Goal: Information Seeking & Learning: Learn about a topic

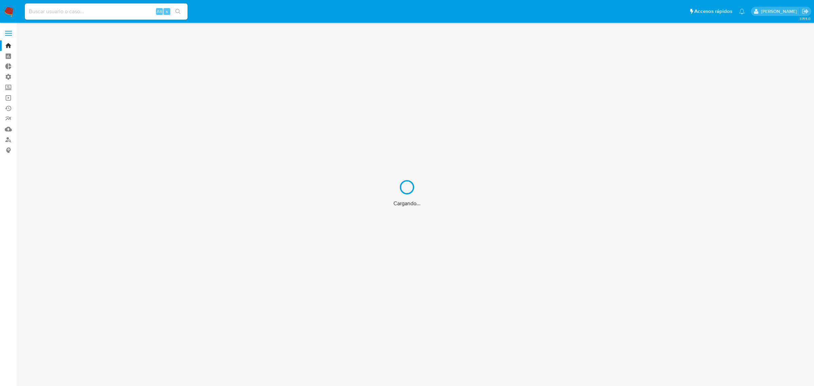
click at [84, 14] on div "Cargando..." at bounding box center [407, 193] width 814 height 386
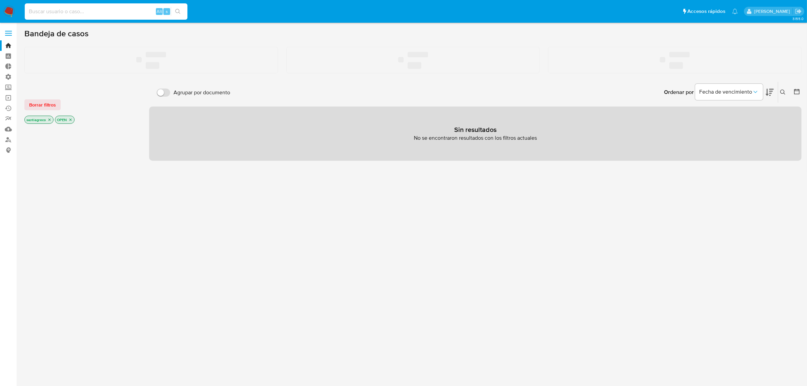
click at [85, 9] on input at bounding box center [106, 11] width 163 height 9
paste input "1510188302"
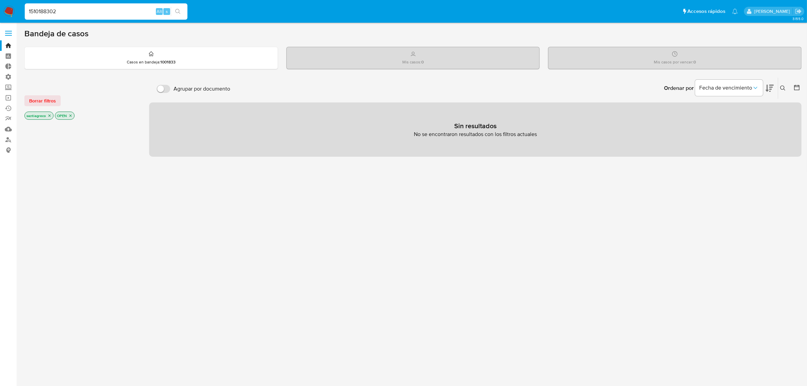
type input "1510188302"
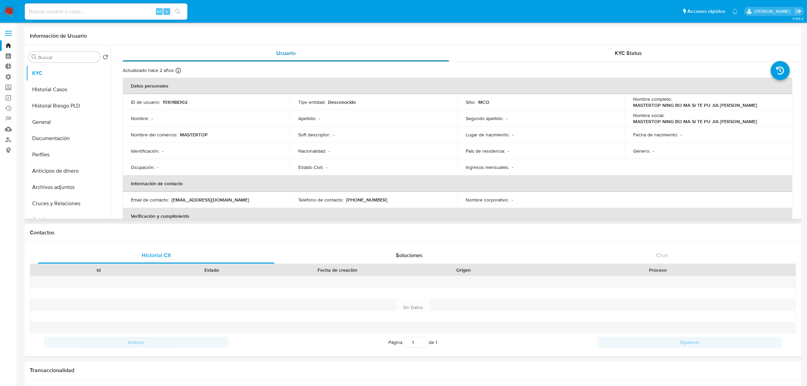
select select "10"
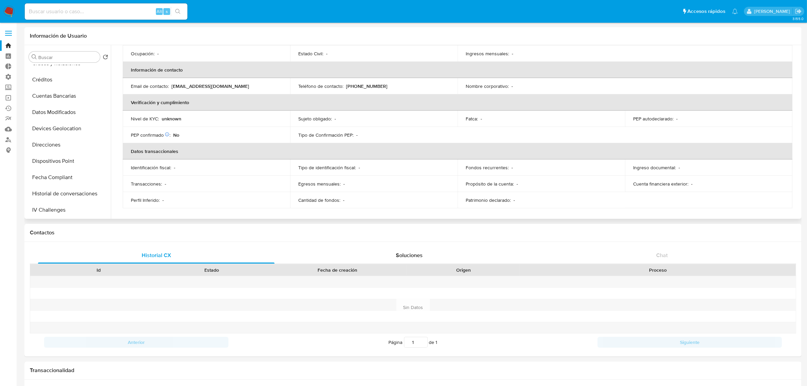
scroll to position [286, 0]
click at [58, 209] on button "CBT" at bounding box center [65, 210] width 79 height 16
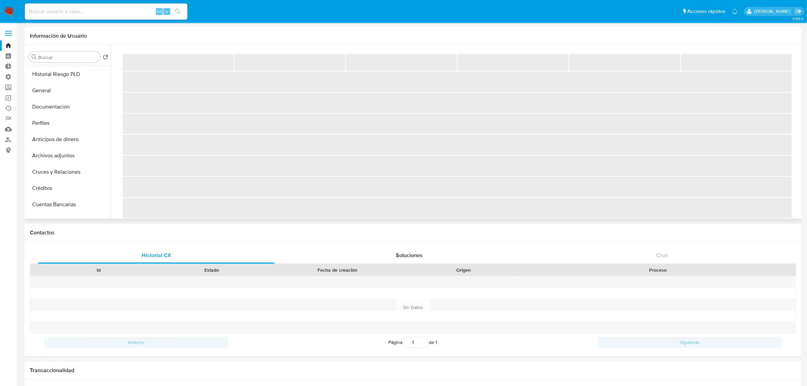
scroll to position [0, 0]
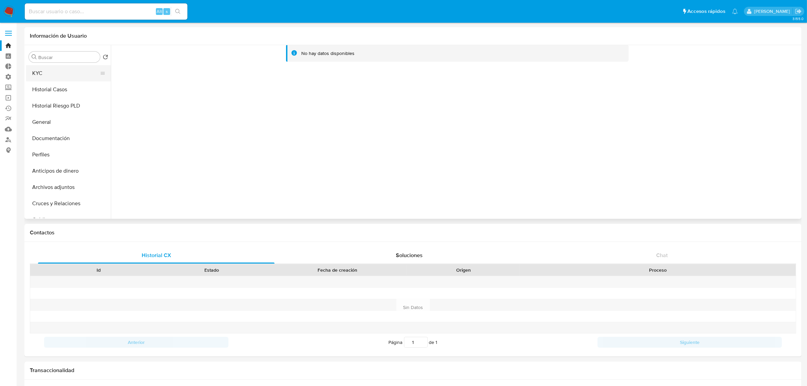
click at [59, 71] on button "KYC" at bounding box center [65, 73] width 79 height 16
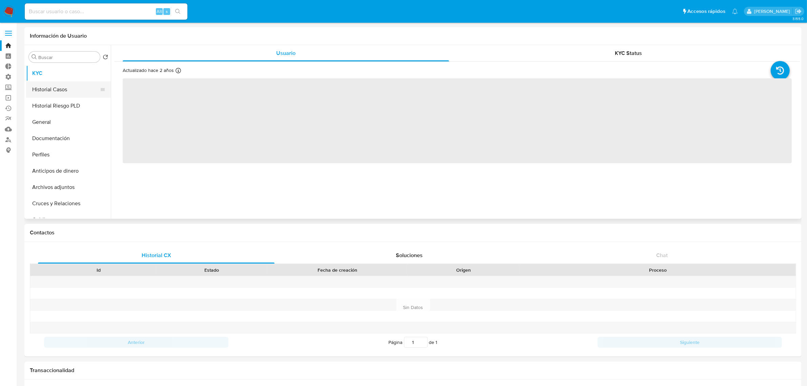
click at [63, 87] on button "Historial Casos" at bounding box center [65, 89] width 79 height 16
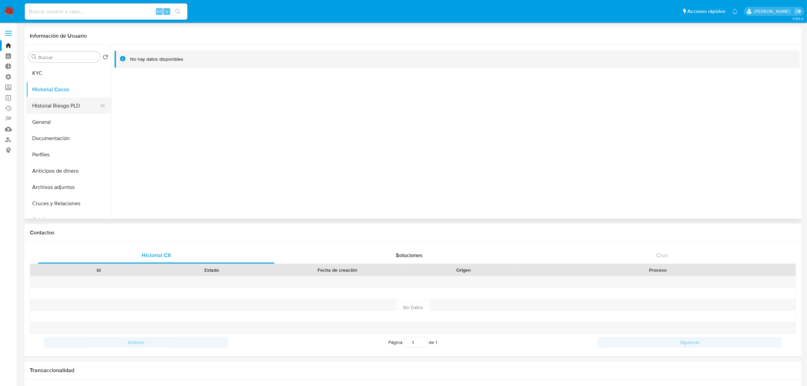
click at [58, 108] on button "Historial Riesgo PLD" at bounding box center [65, 106] width 79 height 16
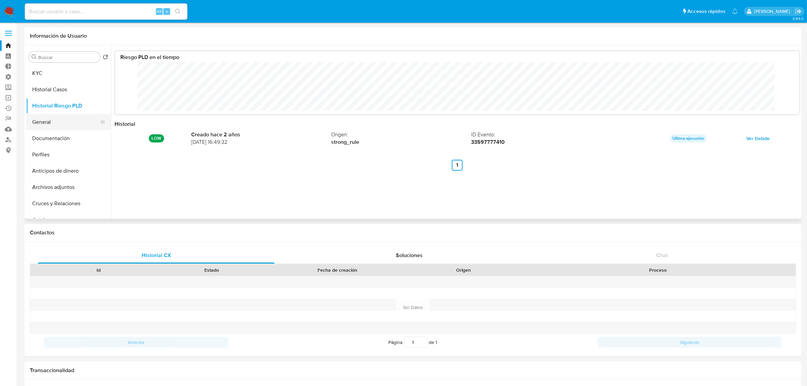
scroll to position [51, 671]
click at [48, 124] on button "General" at bounding box center [65, 122] width 79 height 16
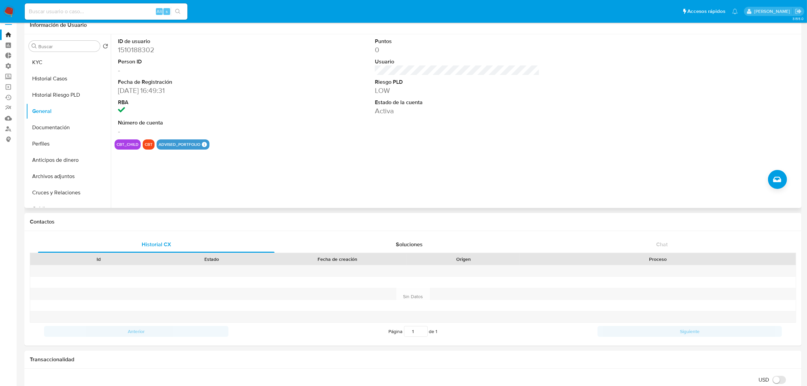
scroll to position [0, 0]
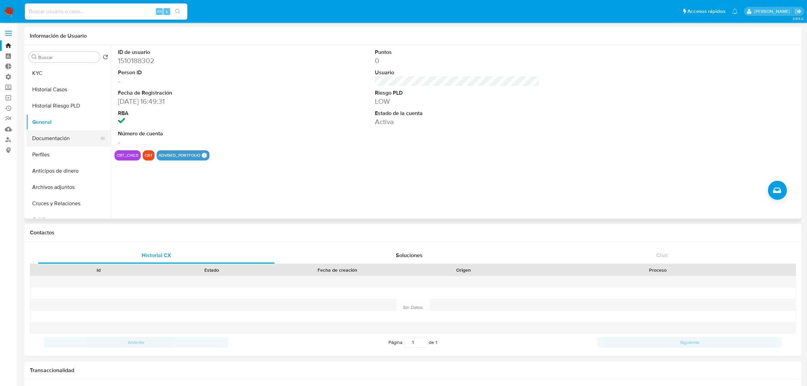
click at [63, 136] on button "Documentación" at bounding box center [65, 138] width 79 height 16
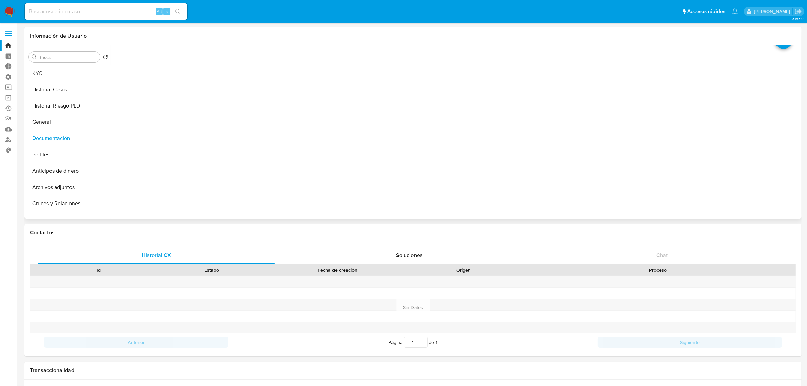
scroll to position [55, 0]
click at [42, 110] on button "Historial Riesgo PLD" at bounding box center [65, 106] width 79 height 16
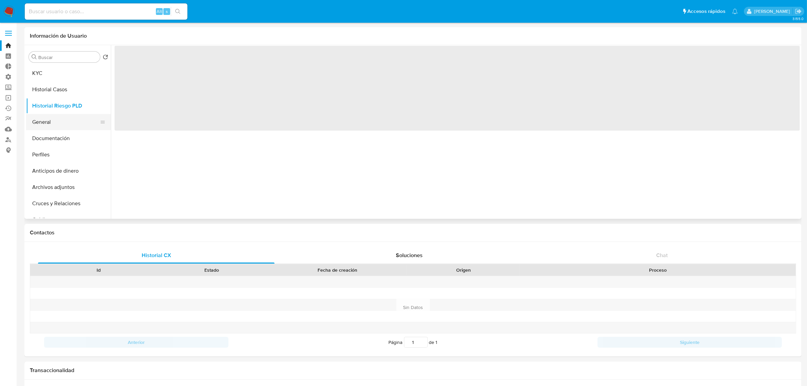
scroll to position [0, 0]
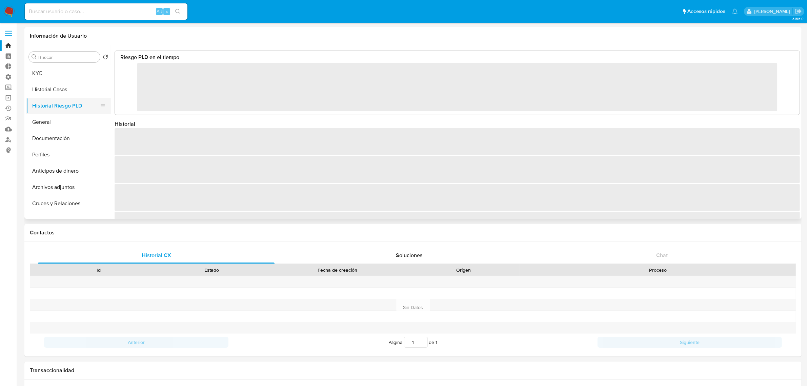
click at [65, 113] on button "Historial Riesgo PLD" at bounding box center [65, 106] width 79 height 16
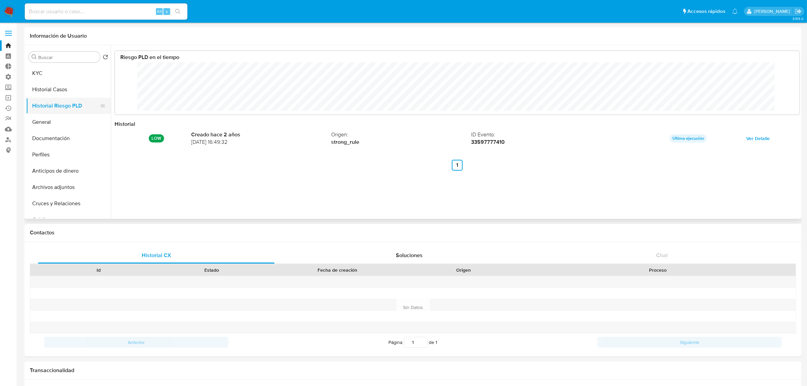
scroll to position [51, 671]
click at [63, 117] on button "General" at bounding box center [65, 122] width 79 height 16
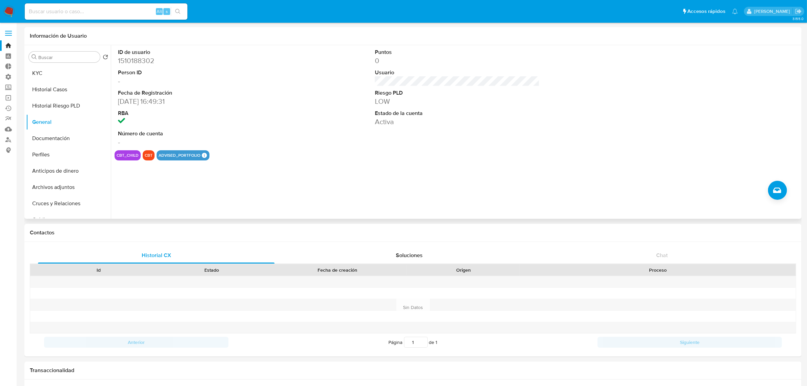
click at [261, 121] on dd at bounding box center [200, 121] width 165 height 9
click at [63, 139] on button "Documentación" at bounding box center [65, 138] width 79 height 16
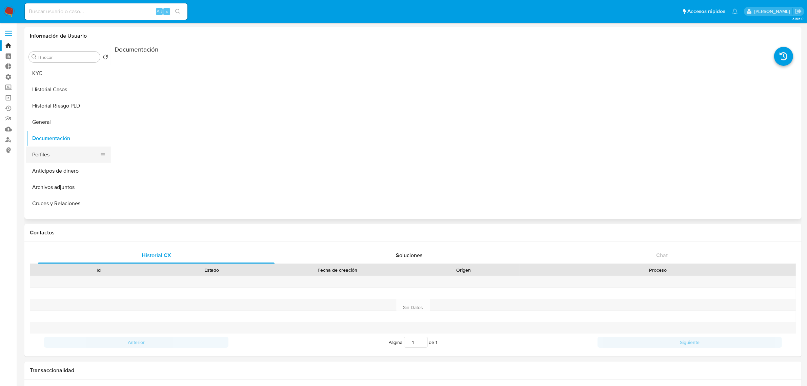
click at [52, 149] on button "Perfiles" at bounding box center [65, 154] width 79 height 16
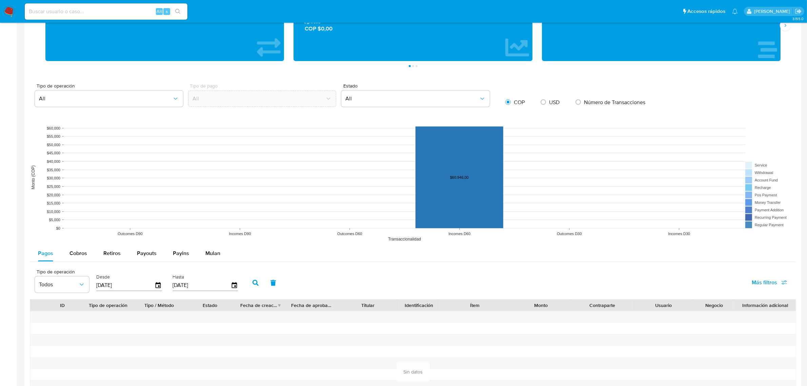
scroll to position [509, 0]
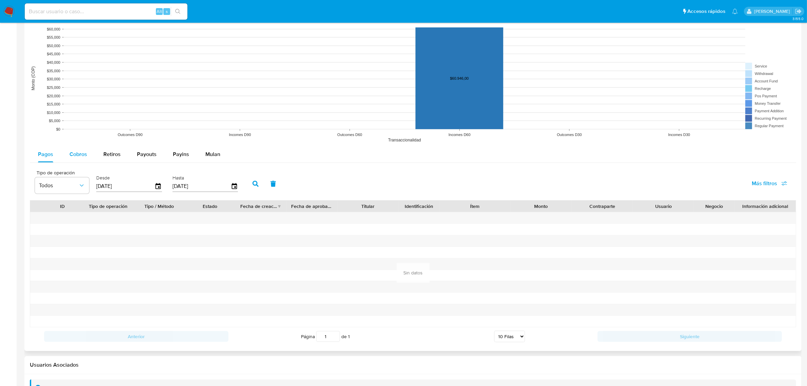
click at [72, 148] on div "Cobros" at bounding box center [79, 154] width 18 height 16
select select "10"
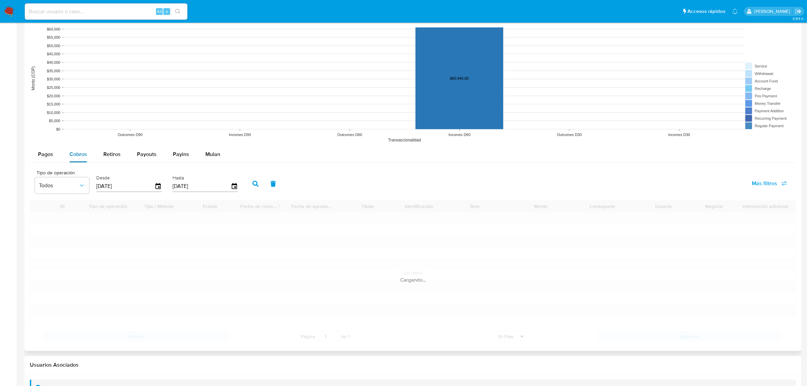
click at [78, 158] on span "Cobros" at bounding box center [79, 154] width 18 height 8
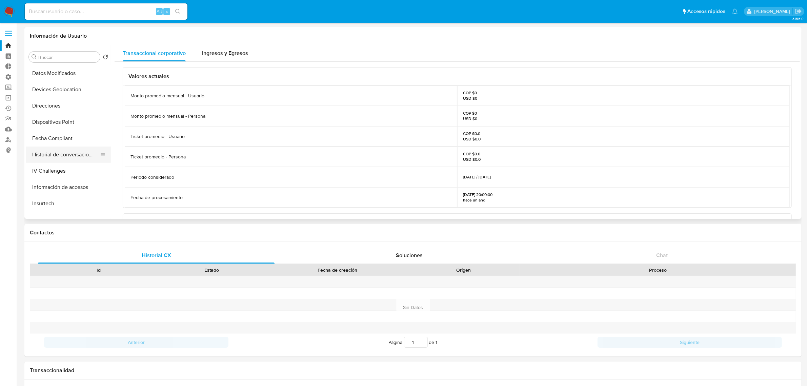
scroll to position [286, 0]
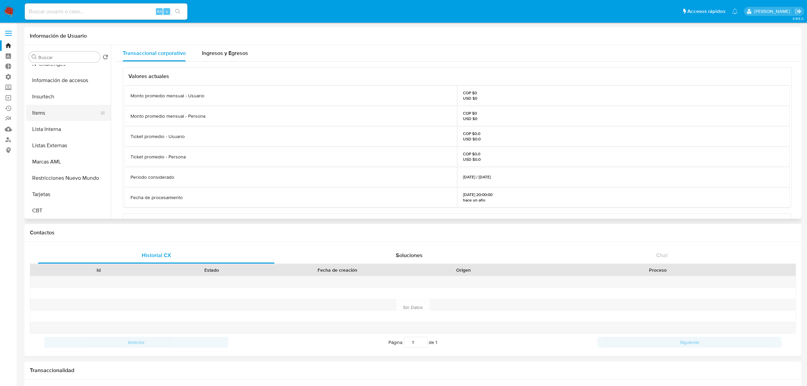
click at [48, 112] on button "Items" at bounding box center [65, 113] width 79 height 16
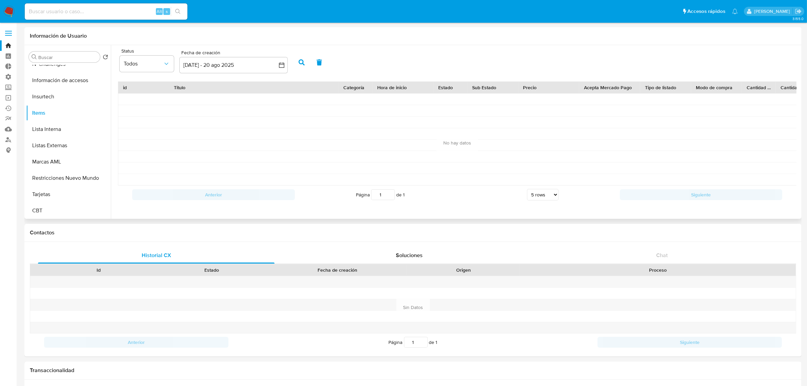
scroll to position [2, 0]
click at [57, 122] on button "Lista Interna" at bounding box center [65, 129] width 79 height 16
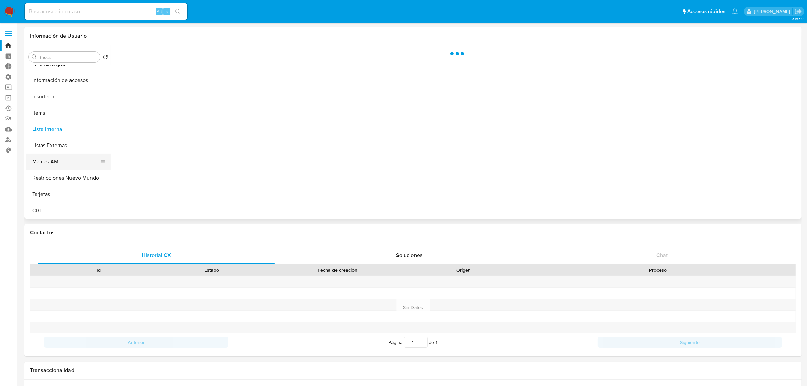
scroll to position [0, 0]
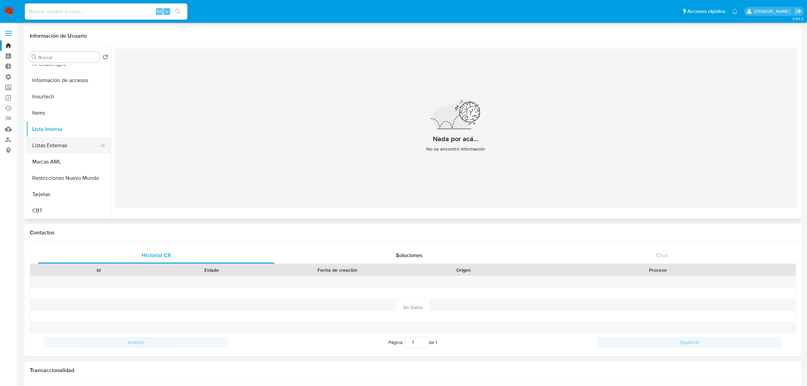
click at [72, 145] on button "Listas Externas" at bounding box center [65, 145] width 79 height 16
click at [64, 166] on button "Marcas AML" at bounding box center [65, 162] width 79 height 16
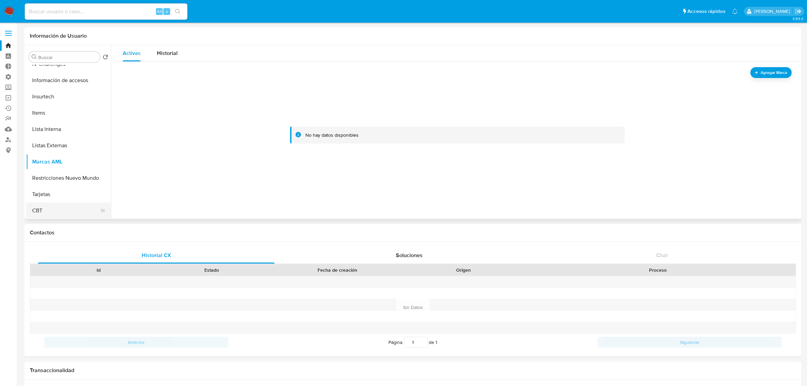
click at [61, 208] on button "CBT" at bounding box center [65, 210] width 79 height 16
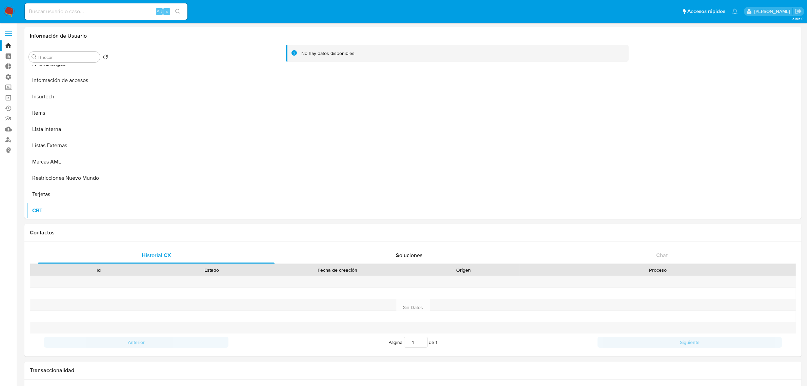
click at [85, 8] on input at bounding box center [106, 11] width 163 height 9
paste input "161008662"
type input "161008662"
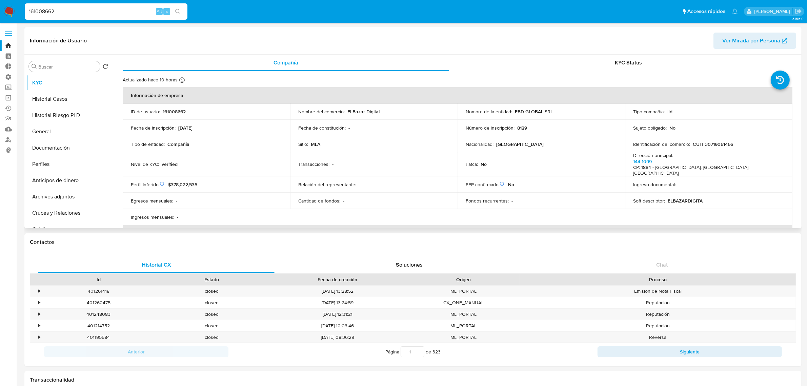
select select "10"
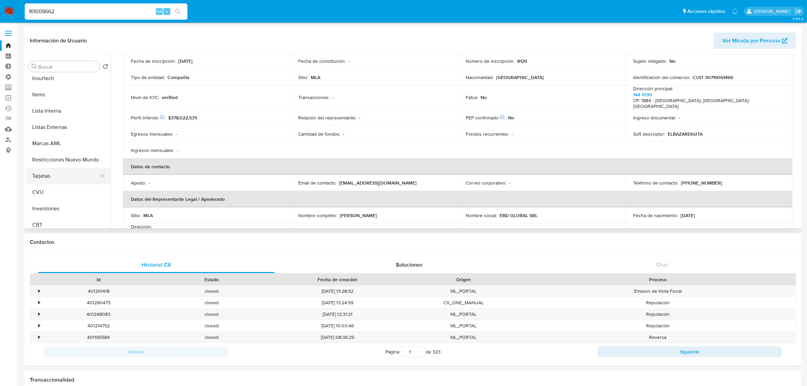
scroll to position [319, 0]
click at [66, 221] on button "CBT" at bounding box center [65, 220] width 79 height 16
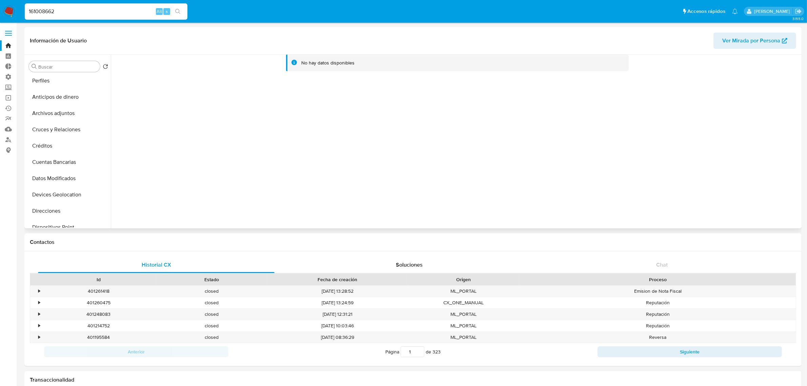
scroll to position [0, 0]
click at [58, 80] on button "KYC" at bounding box center [65, 83] width 79 height 16
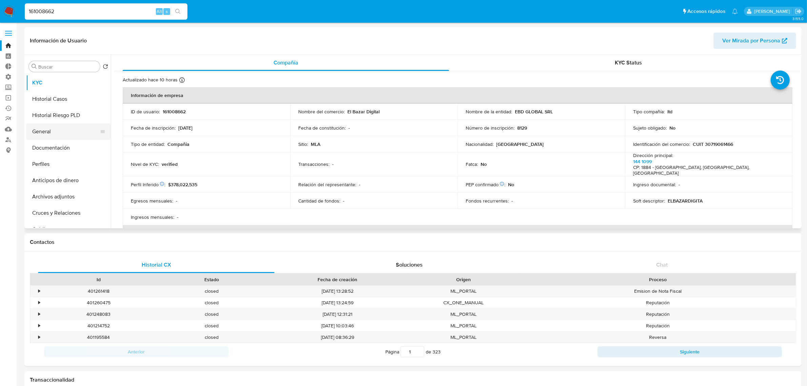
click at [60, 135] on button "General" at bounding box center [65, 131] width 79 height 16
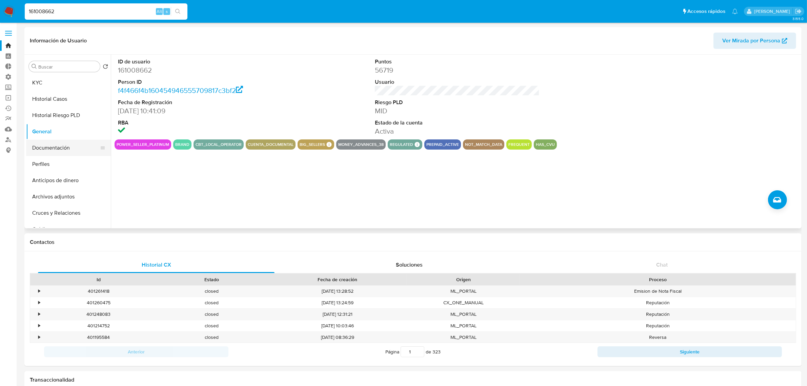
click at [62, 146] on button "Documentación" at bounding box center [65, 148] width 79 height 16
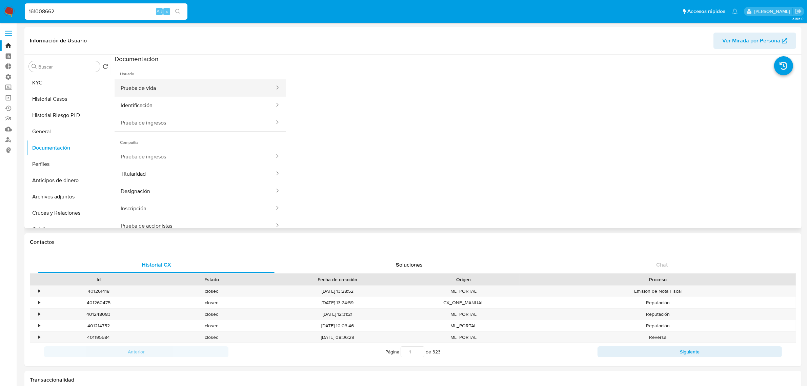
click at [201, 92] on button "Prueba de vida" at bounding box center [195, 87] width 161 height 17
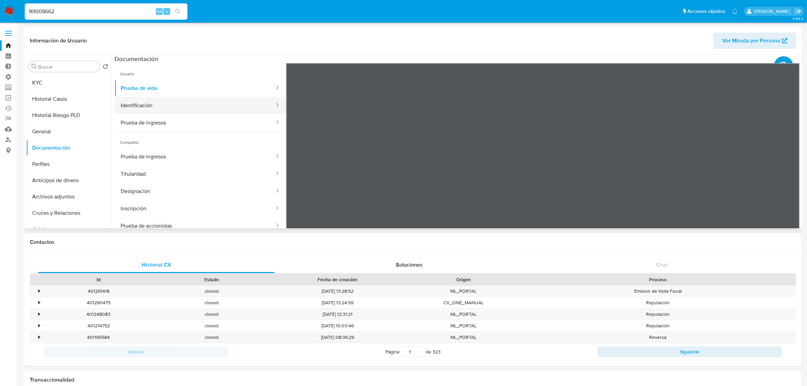
click at [190, 102] on button "Identificación" at bounding box center [195, 105] width 161 height 17
click at [53, 165] on button "Perfiles" at bounding box center [65, 164] width 79 height 16
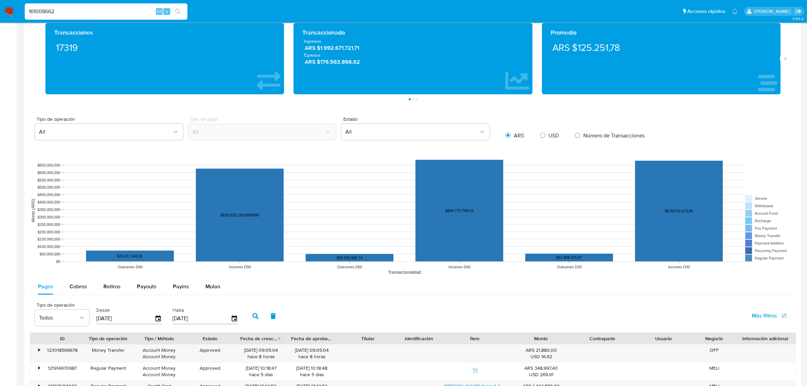
scroll to position [381, 0]
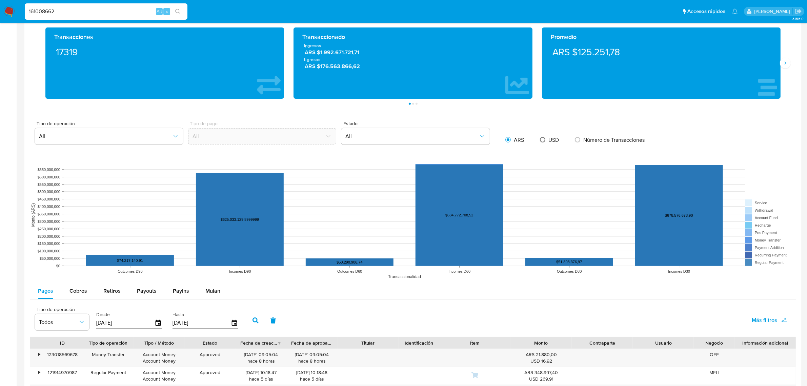
click at [547, 139] on input "radio" at bounding box center [542, 139] width 11 height 11
radio input "true"
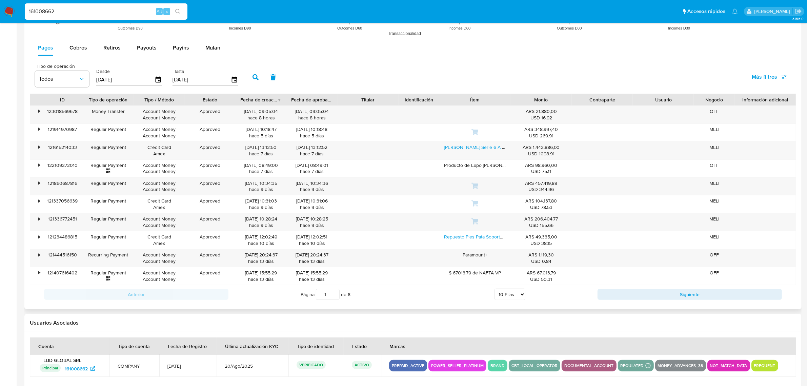
scroll to position [653, 0]
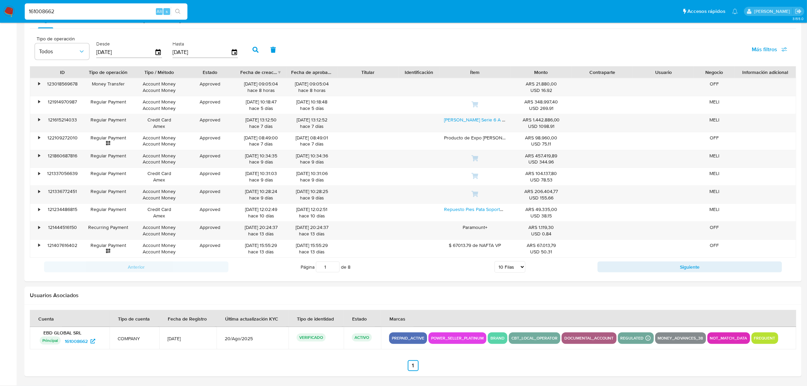
click at [528, 335] on p "cbt_local_operator" at bounding box center [535, 338] width 52 height 8
click at [626, 351] on section at bounding box center [413, 340] width 767 height 61
drag, startPoint x: 497, startPoint y: 303, endPoint x: 494, endPoint y: 312, distance: 9.5
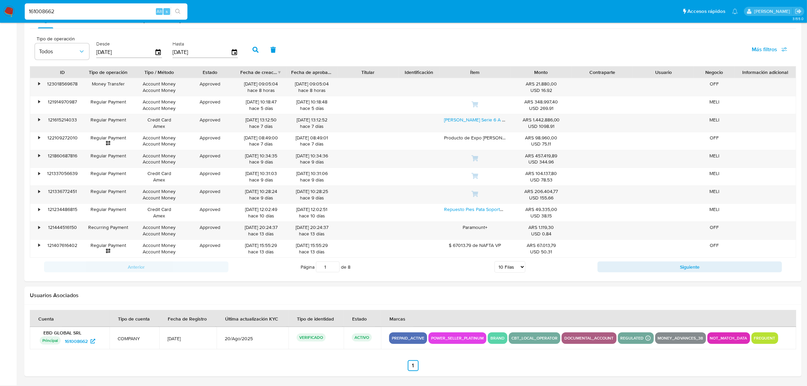
click at [495, 310] on div "Usuarios Asociados" at bounding box center [412, 331] width 777 height 90
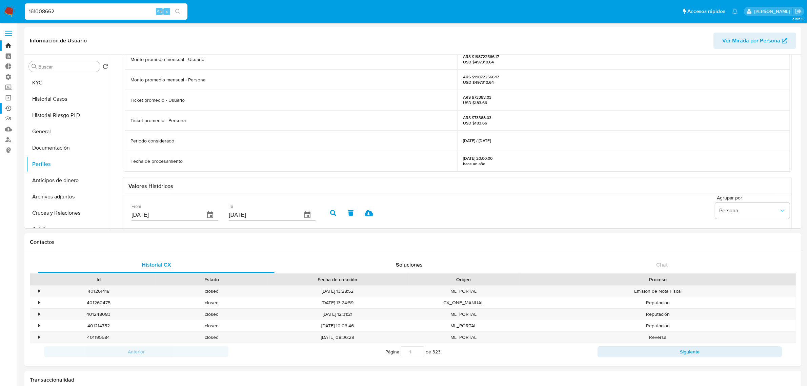
scroll to position [31, 0]
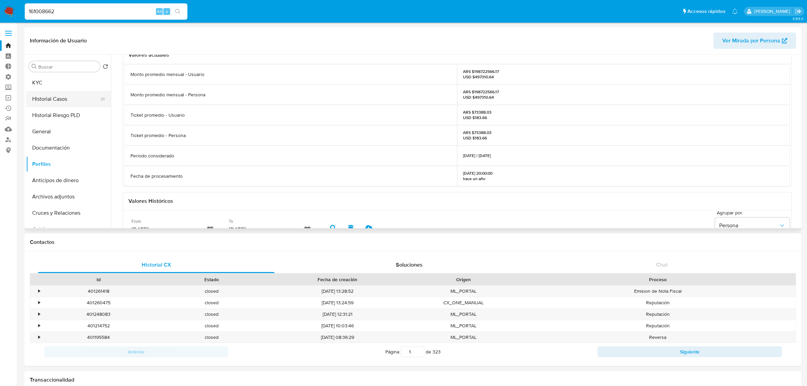
click at [80, 94] on button "Historial Casos" at bounding box center [65, 99] width 79 height 16
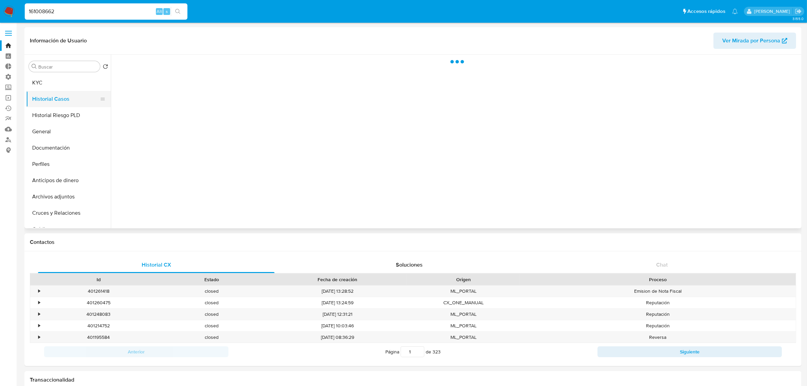
scroll to position [0, 0]
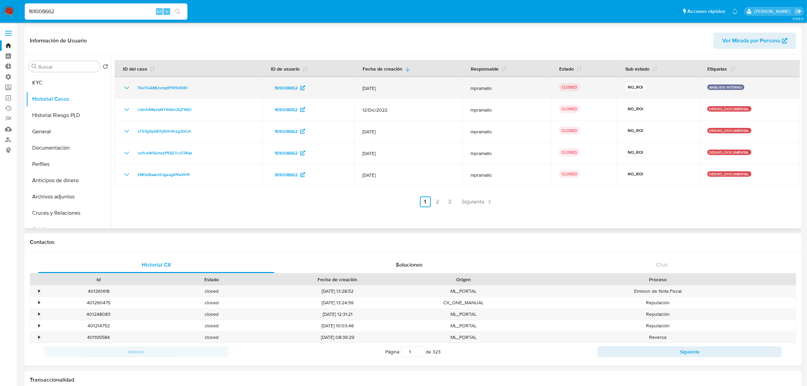
click at [127, 89] on icon "Mostrar/Ocultar" at bounding box center [127, 88] width 8 height 8
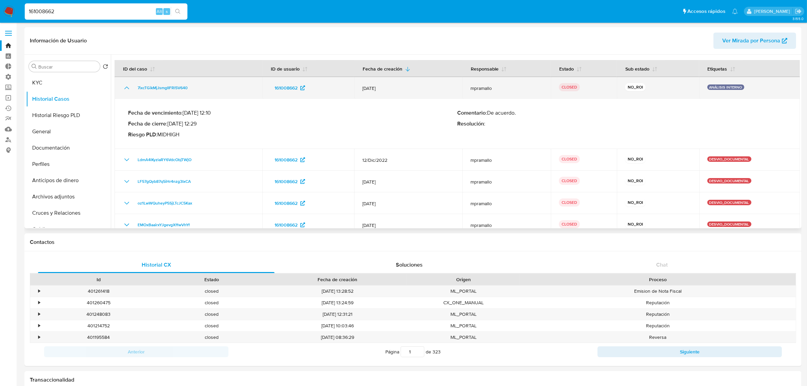
click at [127, 89] on icon "Mostrar/Ocultar" at bounding box center [127, 88] width 8 height 8
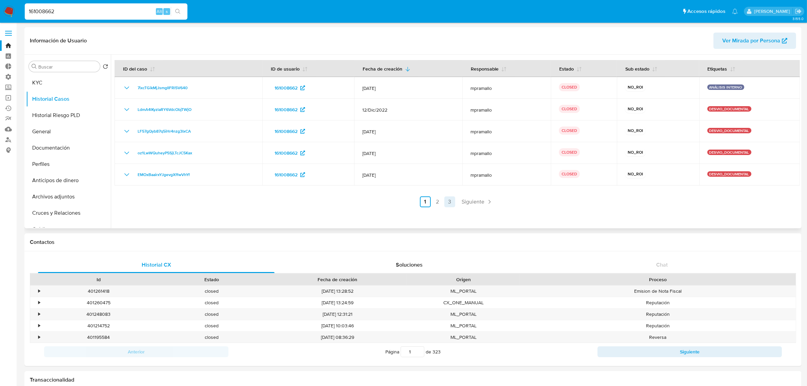
click at [444, 200] on link "3" at bounding box center [449, 201] width 11 height 11
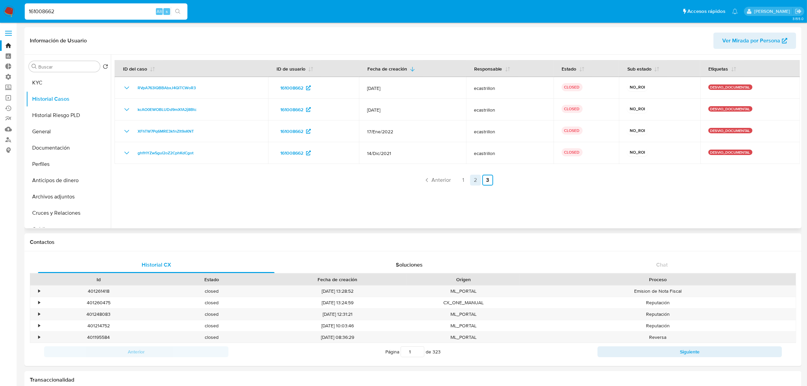
click at [476, 180] on link "2" at bounding box center [475, 180] width 11 height 11
click at [439, 205] on link "1" at bounding box center [443, 201] width 11 height 11
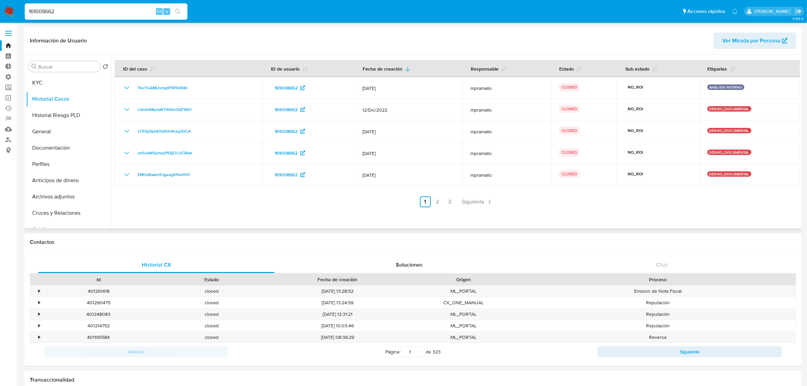
drag, startPoint x: 80, startPoint y: 8, endPoint x: -179, endPoint y: -1, distance: 258.9
paste input "414094181"
type input "1414094181"
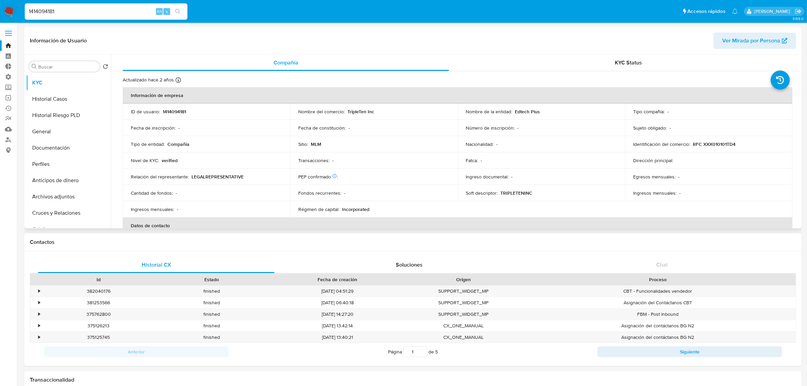
select select "10"
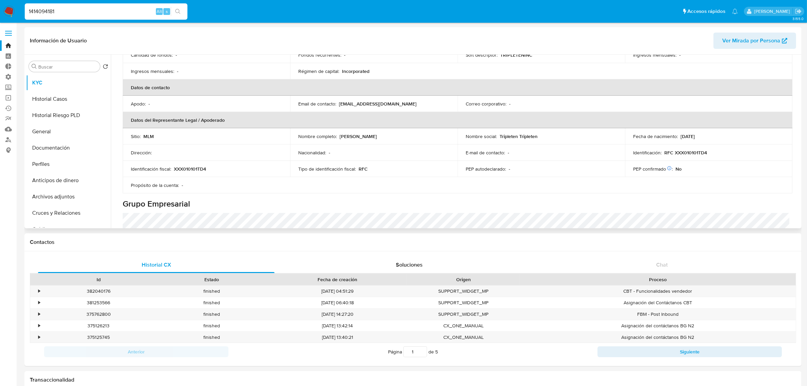
scroll to position [104, 0]
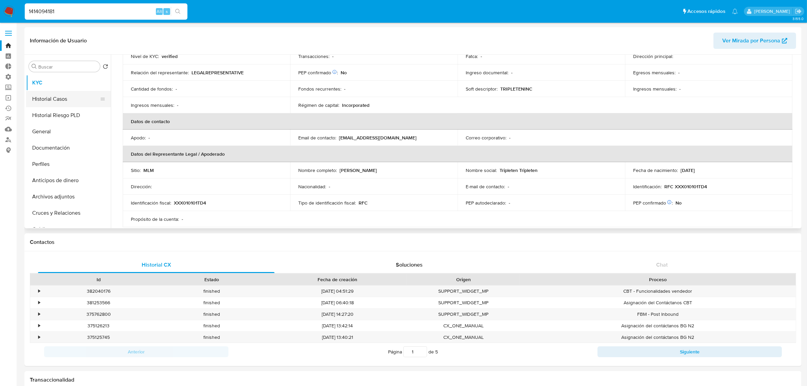
click at [48, 94] on button "Historial Casos" at bounding box center [65, 99] width 79 height 16
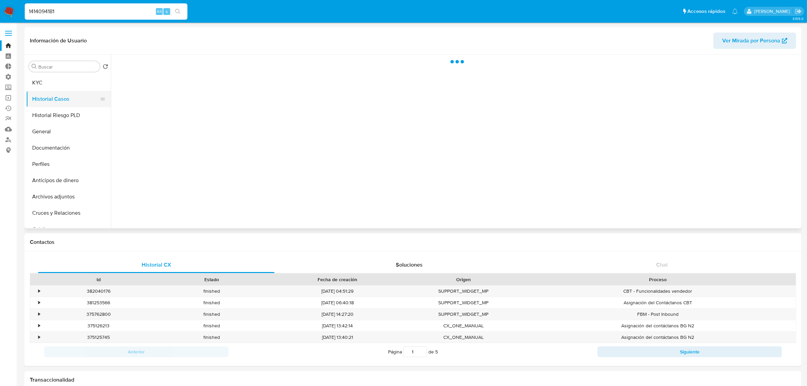
scroll to position [0, 0]
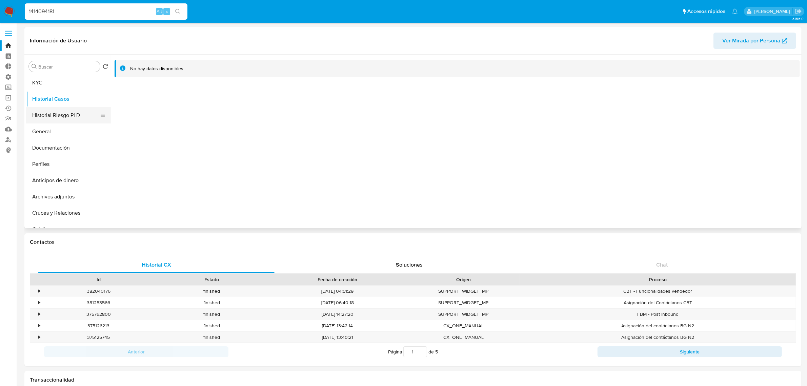
click at [54, 114] on button "Historial Riesgo PLD" at bounding box center [65, 115] width 79 height 16
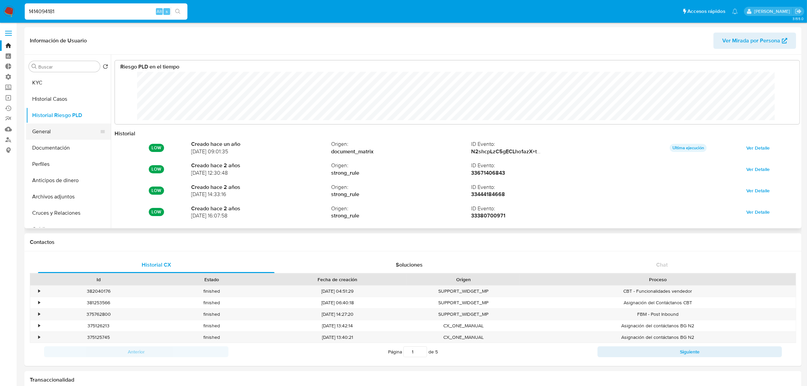
scroll to position [51, 671]
click at [68, 137] on button "General" at bounding box center [65, 131] width 79 height 16
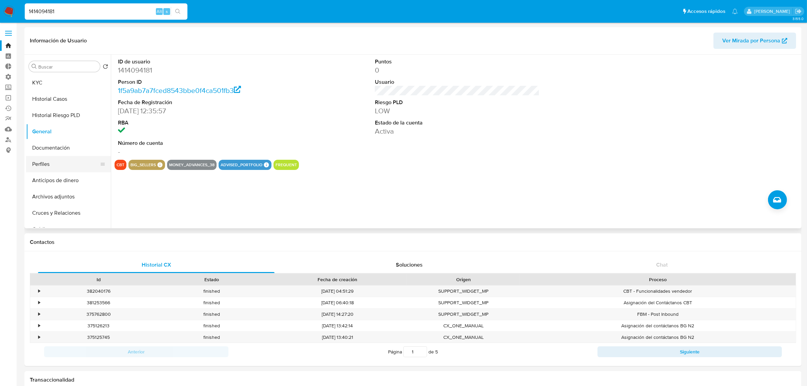
click at [51, 158] on button "Perfiles" at bounding box center [65, 164] width 79 height 16
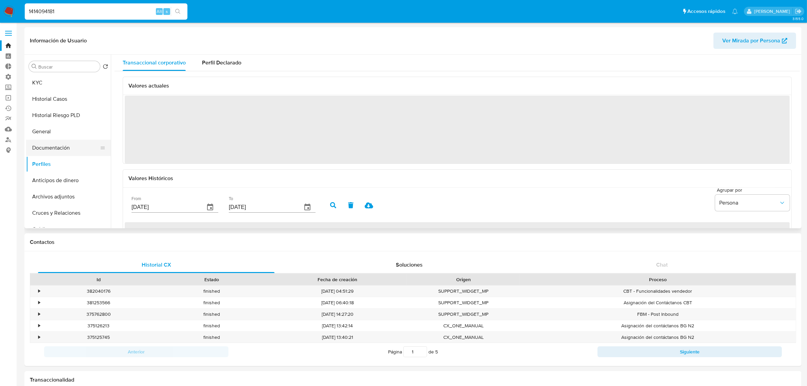
click at [65, 143] on button "Documentación" at bounding box center [65, 148] width 79 height 16
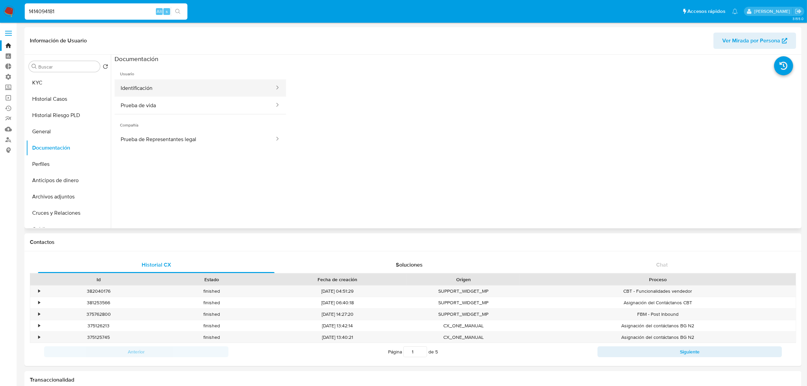
click at [176, 89] on button "Identificación" at bounding box center [195, 87] width 161 height 17
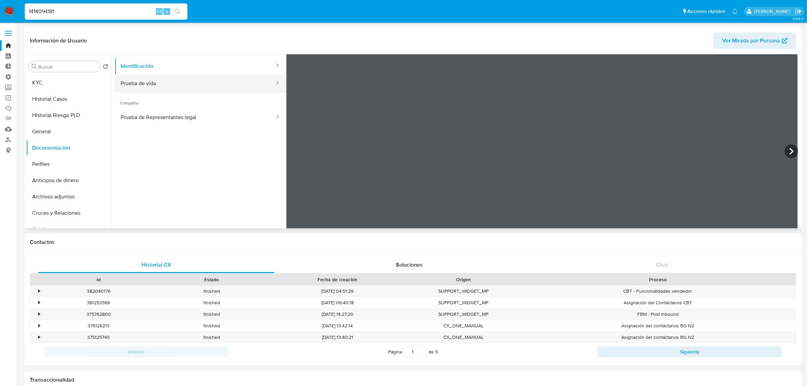
scroll to position [0, 0]
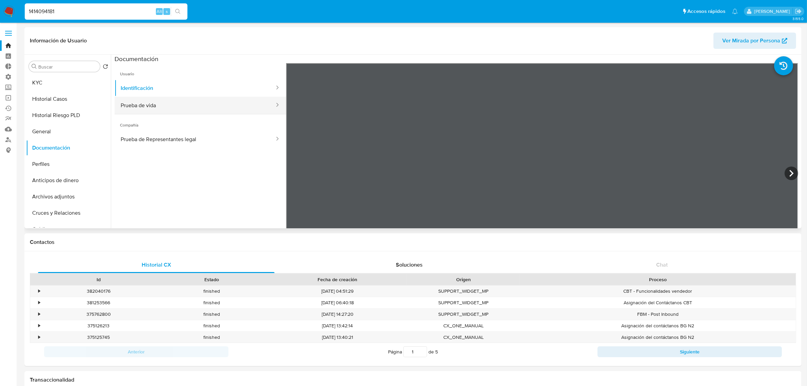
click at [163, 102] on button "Prueba de vida" at bounding box center [195, 105] width 161 height 17
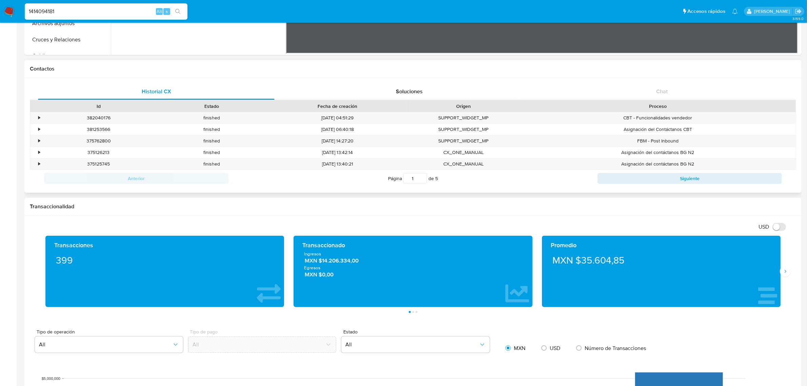
scroll to position [170, 0]
